Goal: Task Accomplishment & Management: Use online tool/utility

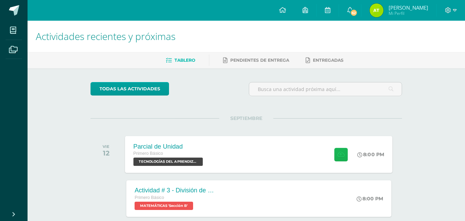
click at [341, 152] on icon at bounding box center [340, 154] width 7 height 6
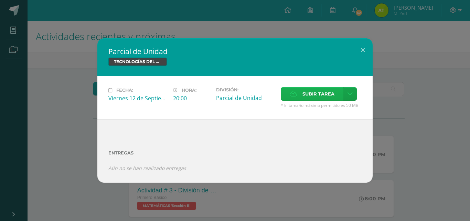
click at [317, 97] on span "Subir tarea" at bounding box center [318, 93] width 32 height 13
click at [0, 0] on input "Subir tarea" at bounding box center [0, 0] width 0 height 0
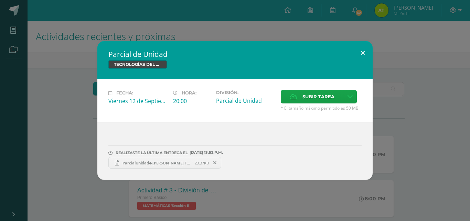
click at [362, 51] on button at bounding box center [363, 52] width 20 height 23
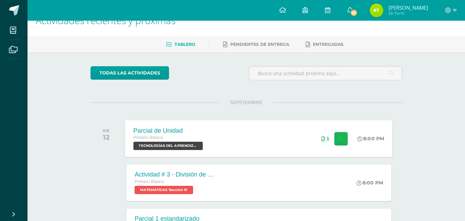
scroll to position [11, 0]
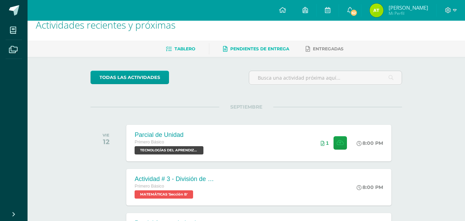
click at [244, 50] on span "Pendientes de entrega" at bounding box center [259, 48] width 59 height 5
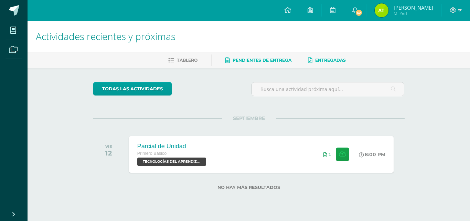
click at [313, 61] on link "Entregadas" at bounding box center [327, 60] width 38 height 11
click at [313, 11] on icon at bounding box center [311, 10] width 6 height 6
click at [363, 10] on span "62" at bounding box center [359, 13] width 8 height 8
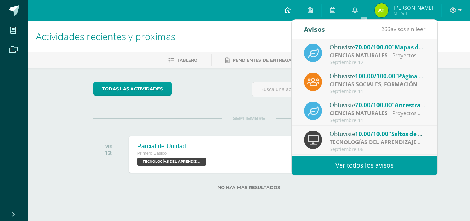
click at [291, 9] on icon at bounding box center [287, 10] width 7 height 6
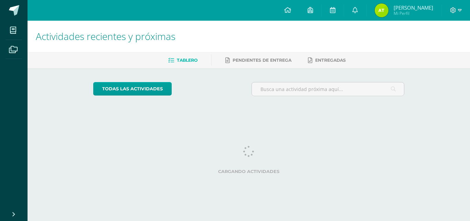
click at [388, 8] on img at bounding box center [382, 10] width 14 height 14
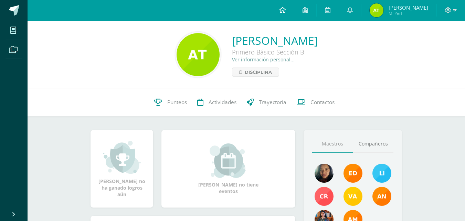
click at [287, 12] on link at bounding box center [282, 10] width 23 height 21
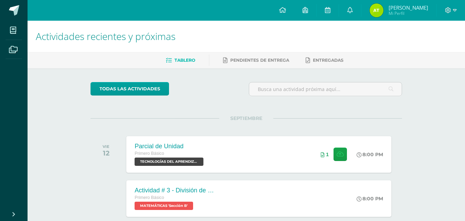
click at [383, 9] on img at bounding box center [377, 10] width 14 height 14
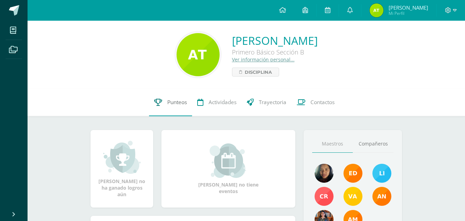
click at [156, 107] on link "Punteos" at bounding box center [170, 102] width 43 height 28
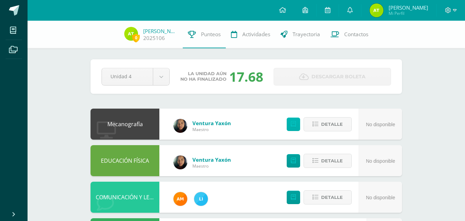
click at [293, 121] on icon at bounding box center [293, 124] width 5 height 6
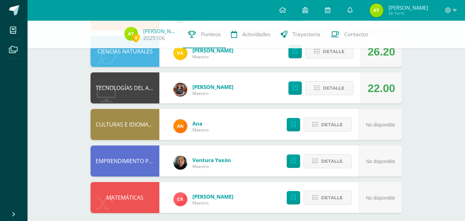
scroll to position [297, 0]
